Goal: Task Accomplishment & Management: Use online tool/utility

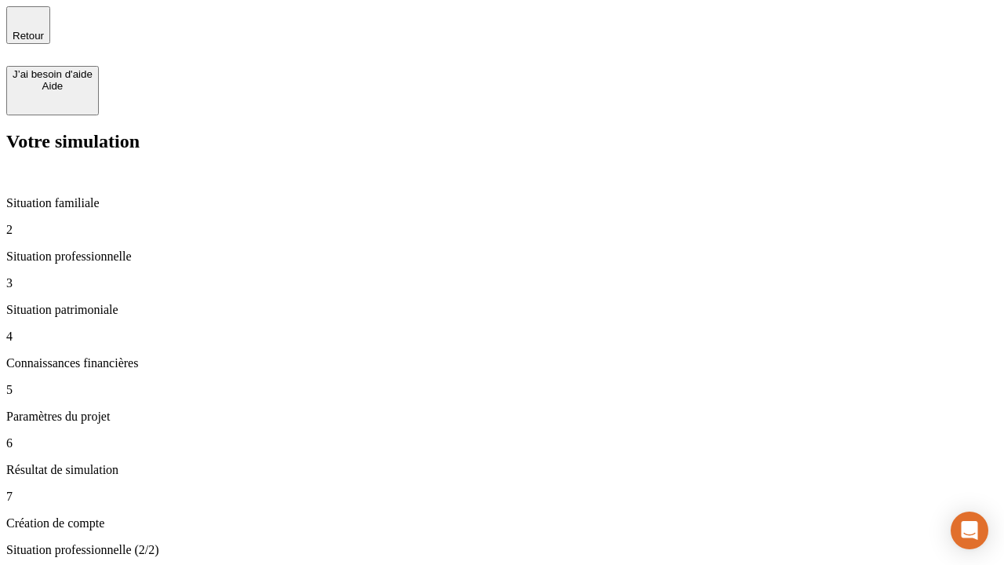
type input "30 000"
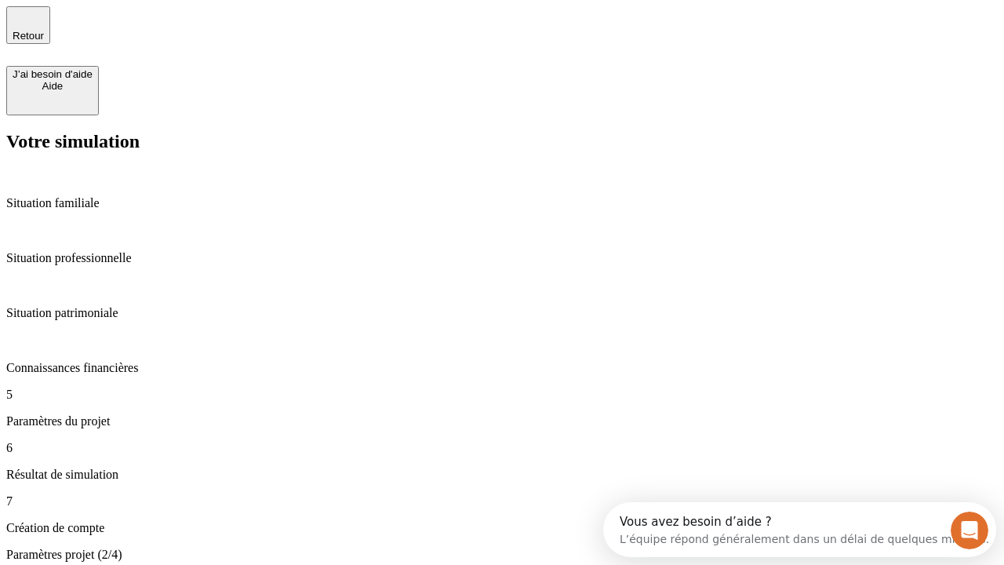
type input "25"
type input "5"
type input "1 000"
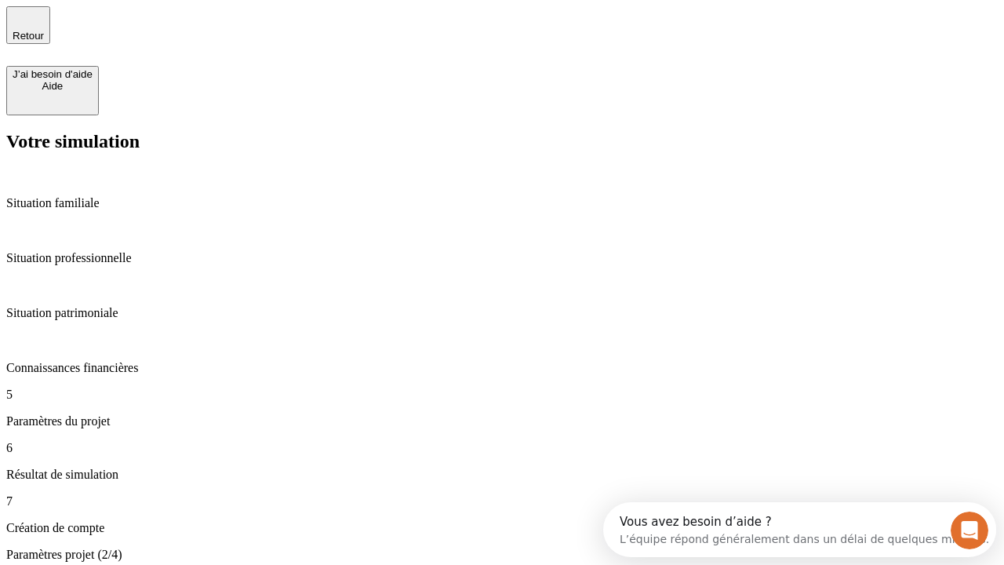
type input "640"
